Goal: Check status: Check status

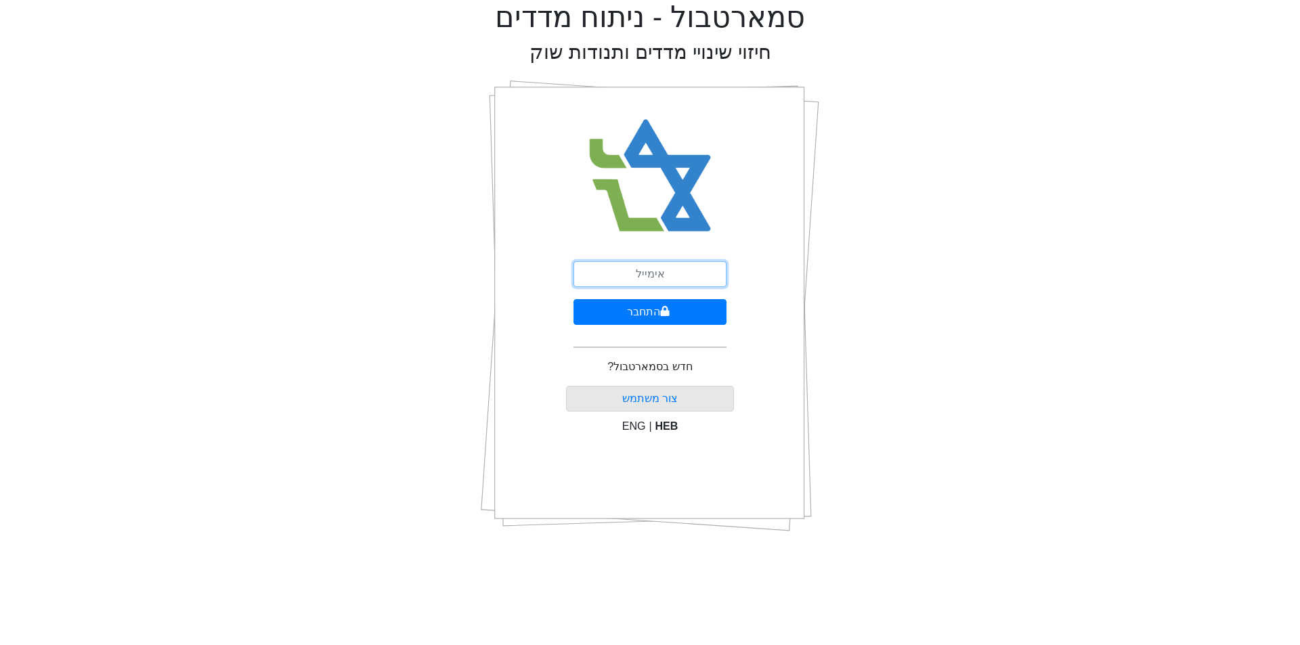
click at [646, 267] on input "email" at bounding box center [650, 274] width 153 height 26
type input "[PERSON_NAME][EMAIL_ADDRESS][DOMAIN_NAME]"
click at [655, 316] on button "התחבר" at bounding box center [650, 312] width 153 height 26
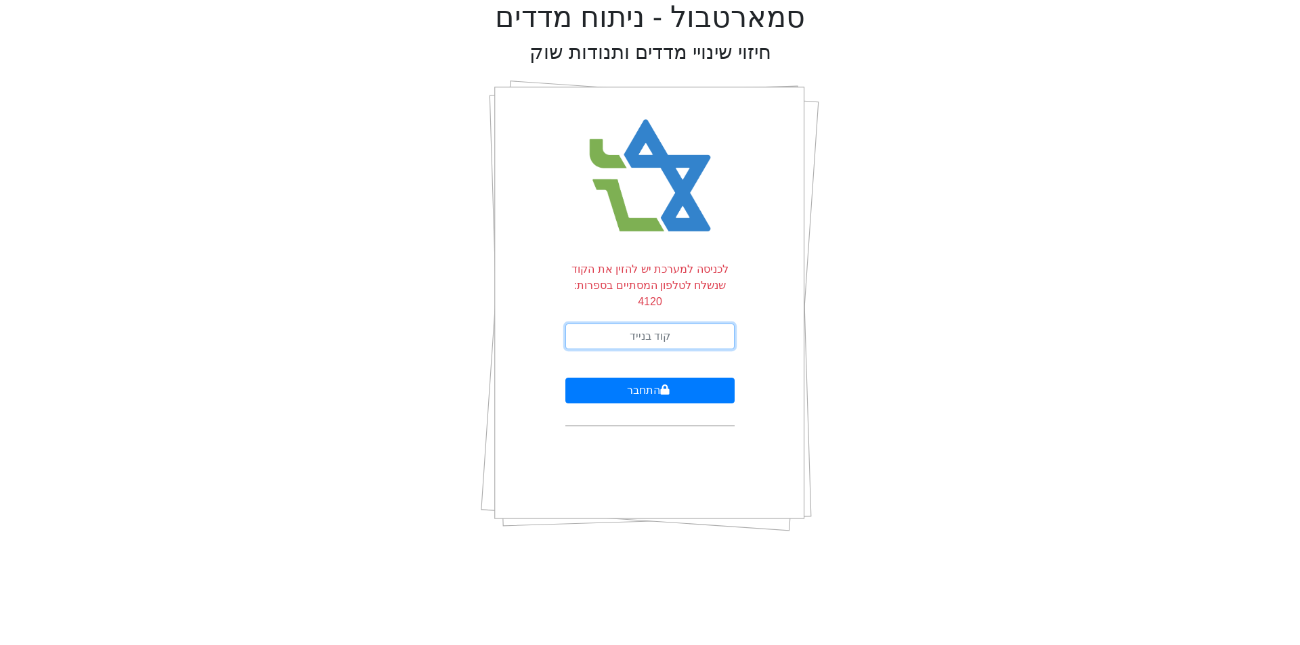
click at [651, 325] on input "text" at bounding box center [650, 337] width 169 height 26
type input "834930"
click at [566, 378] on button "התחבר" at bounding box center [650, 391] width 169 height 26
